Goal: Information Seeking & Learning: Compare options

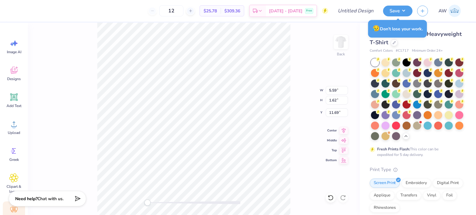
scroll to position [22, 0]
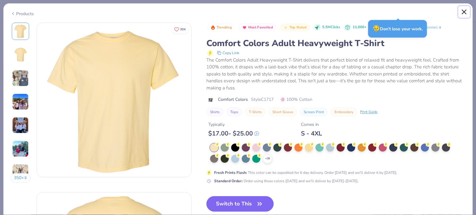
click at [464, 13] on button "Close" at bounding box center [464, 12] width 12 height 12
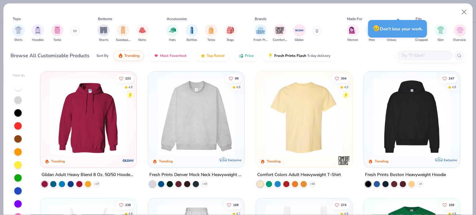
click at [415, 52] on input "text" at bounding box center [425, 55] width 48 height 7
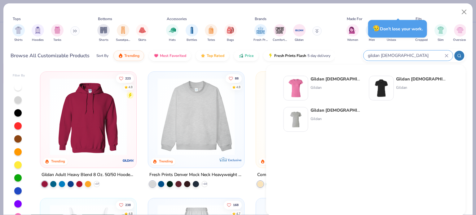
type input "gildan [DEMOGRAPHIC_DATA]"
click at [331, 79] on strong "Gildan [DEMOGRAPHIC_DATA]" at bounding box center [343, 79] width 66 height 6
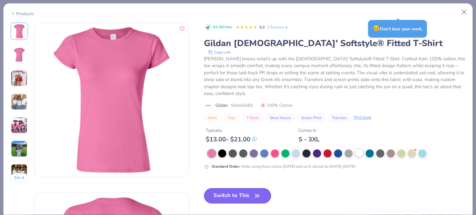
click at [359, 154] on div at bounding box center [359, 153] width 8 height 8
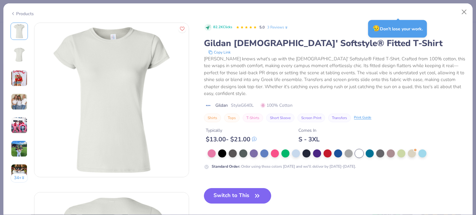
click at [20, 57] on img at bounding box center [19, 54] width 15 height 15
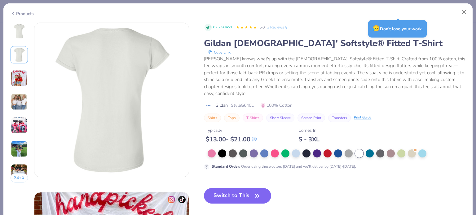
click at [20, 76] on img at bounding box center [19, 78] width 17 height 17
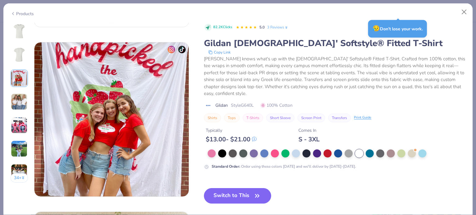
scroll to position [340, 0]
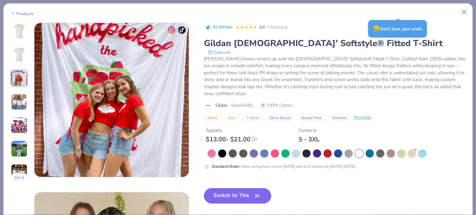
click at [20, 101] on img at bounding box center [19, 102] width 17 height 17
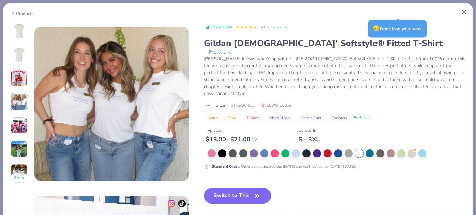
scroll to position [509, 0]
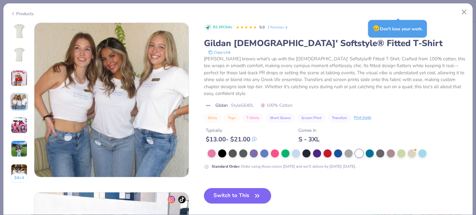
click at [19, 127] on img at bounding box center [19, 125] width 17 height 17
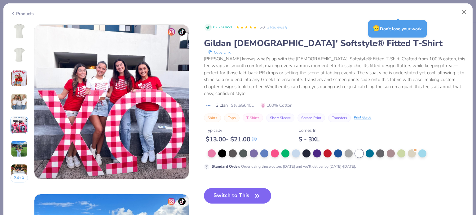
scroll to position [679, 0]
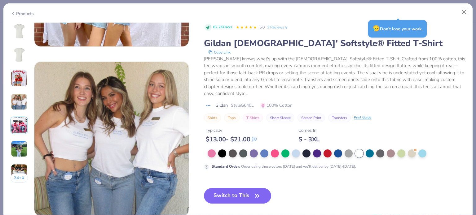
click at [22, 30] on img at bounding box center [19, 31] width 15 height 15
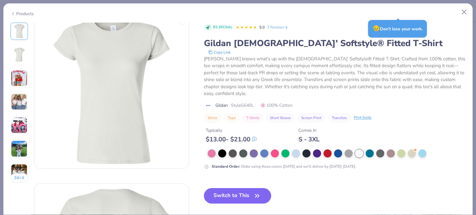
scroll to position [0, 0]
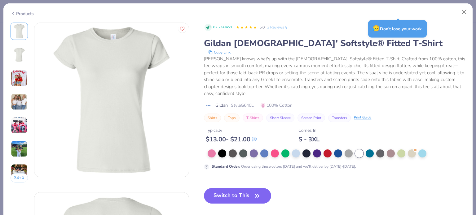
click at [220, 52] on button "Copy Link" at bounding box center [219, 52] width 26 height 6
click at [463, 11] on button "Close" at bounding box center [464, 12] width 12 height 12
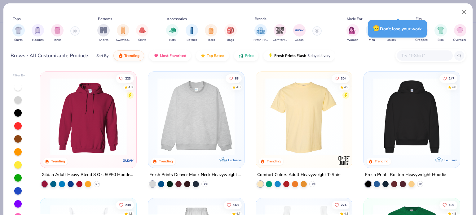
click at [408, 49] on div "Browse All Customizable Products Sort By Trending Most Favorited Top Rated Pric…" at bounding box center [238, 55] width 455 height 17
click at [408, 54] on input "text" at bounding box center [425, 55] width 48 height 7
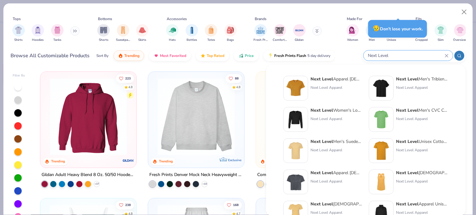
type input "Next Level"
click at [332, 79] on strong "Next Level" at bounding box center [321, 79] width 23 height 6
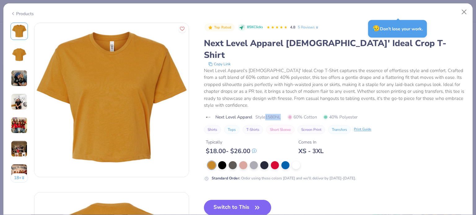
drag, startPoint x: 268, startPoint y: 106, endPoint x: 287, endPoint y: 106, distance: 18.9
click at [287, 114] on div "Next Level Apparel Style 1580NL 60% Cotton 40% Polyester" at bounding box center [335, 117] width 262 height 7
copy span "1580NL"
click at [464, 12] on button "Close" at bounding box center [464, 12] width 12 height 12
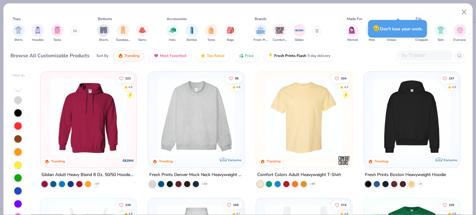
click at [422, 54] on input "text" at bounding box center [425, 55] width 48 height 7
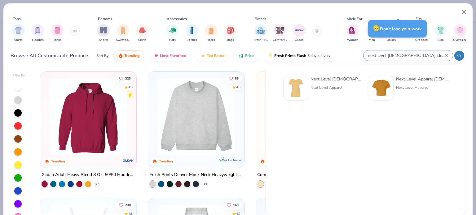
type input "next level [DEMOGRAPHIC_DATA] ideal t-shirt"
click at [335, 79] on div "Next Level [DEMOGRAPHIC_DATA]' Ideal T-Shirt" at bounding box center [336, 79] width 52 height 7
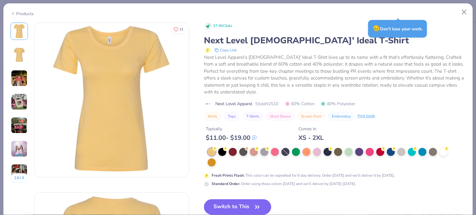
click at [17, 77] on img at bounding box center [19, 78] width 17 height 17
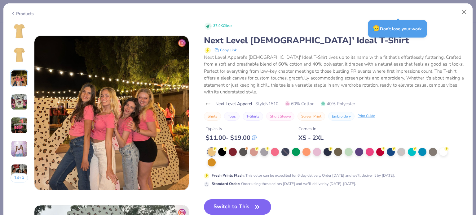
scroll to position [340, 0]
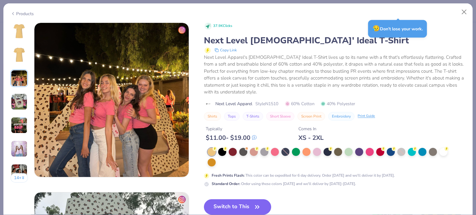
click at [18, 32] on img at bounding box center [19, 31] width 15 height 15
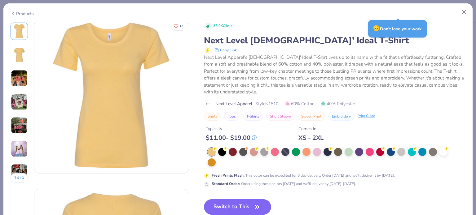
scroll to position [0, 0]
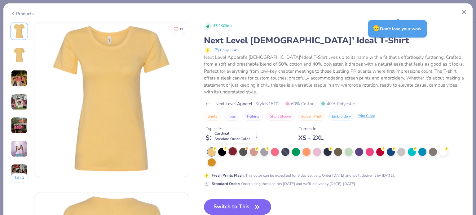
click at [232, 151] on div at bounding box center [233, 151] width 8 height 8
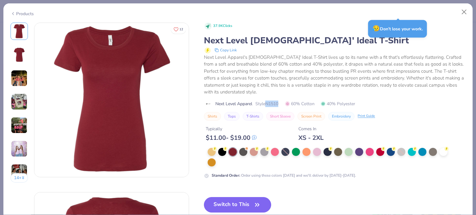
drag, startPoint x: 266, startPoint y: 103, endPoint x: 288, endPoint y: 103, distance: 21.7
click at [288, 103] on div "Next Level Apparel Style N1510 60% Cotton 40% Polyester" at bounding box center [335, 104] width 262 height 7
copy span "N1510"
click at [218, 50] on icon "copy to clipboard" at bounding box center [216, 50] width 4 height 4
copy span "N1510"
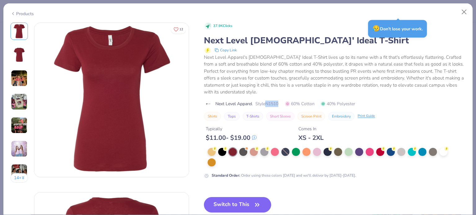
click at [217, 51] on icon "copy to clipboard" at bounding box center [216, 50] width 4 height 4
